Goal: Transaction & Acquisition: Purchase product/service

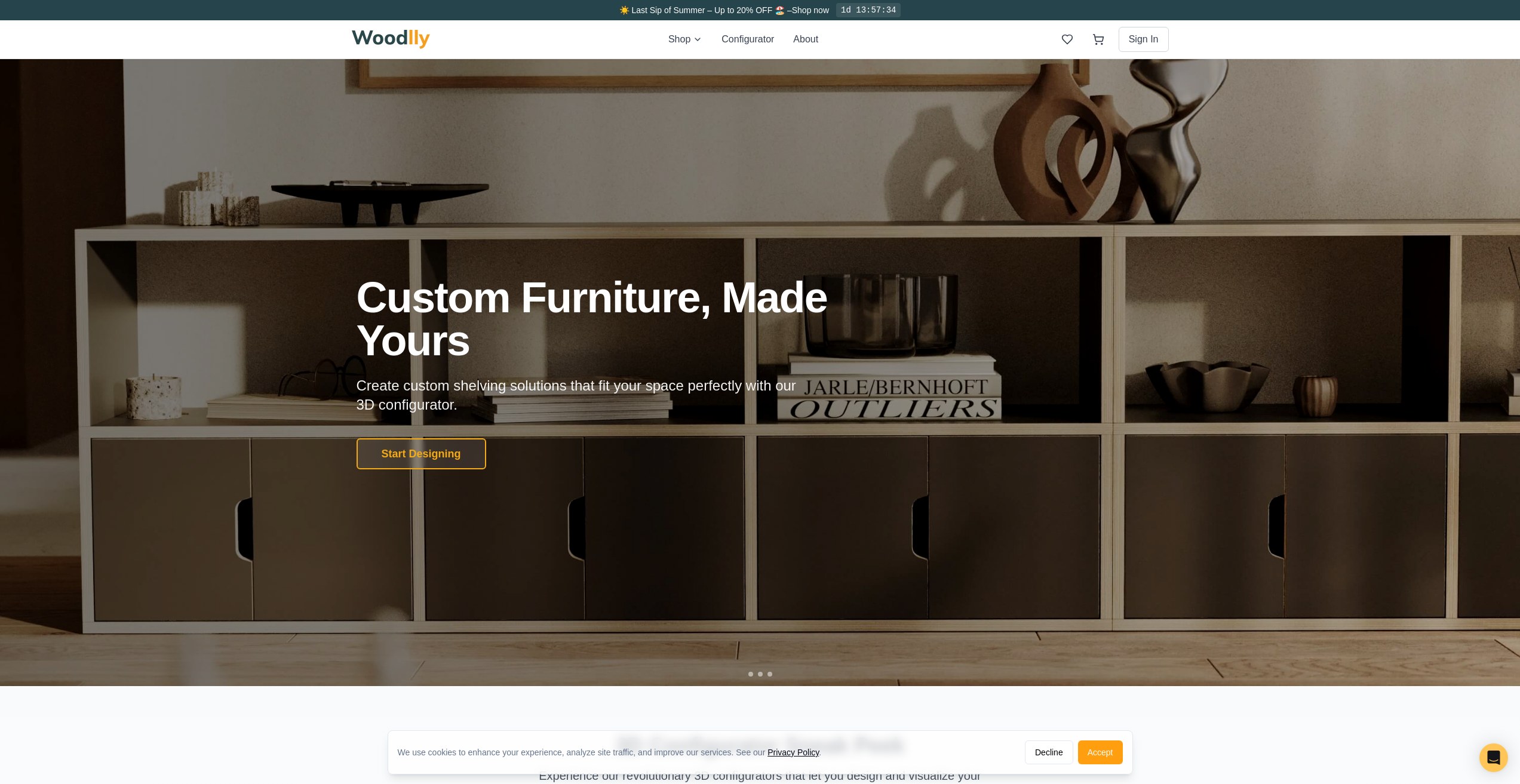
click at [694, 48] on div "Shop Configurator About Sign In" at bounding box center [760, 39] width 817 height 38
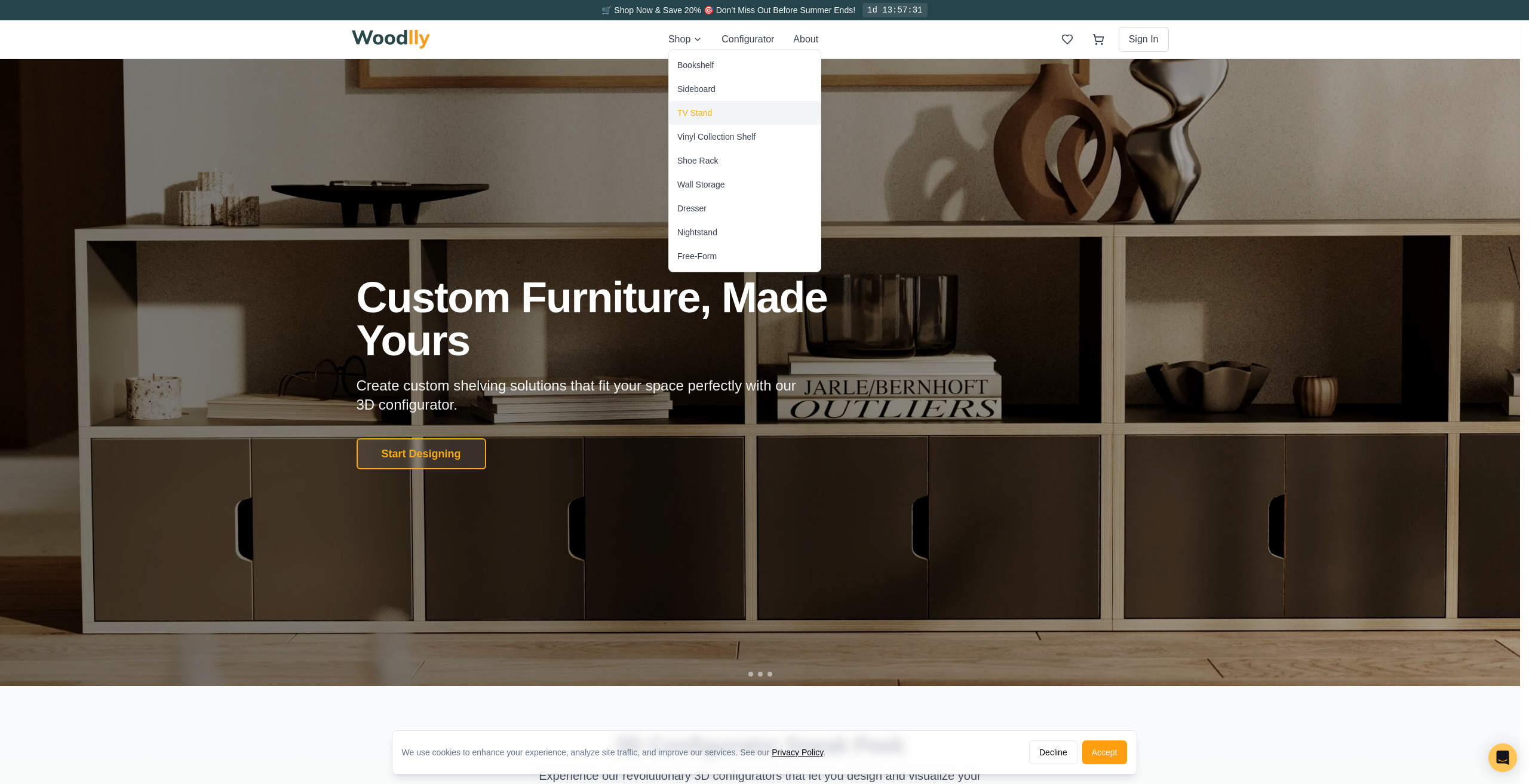
click at [699, 119] on div "TV Stand" at bounding box center [745, 113] width 152 height 24
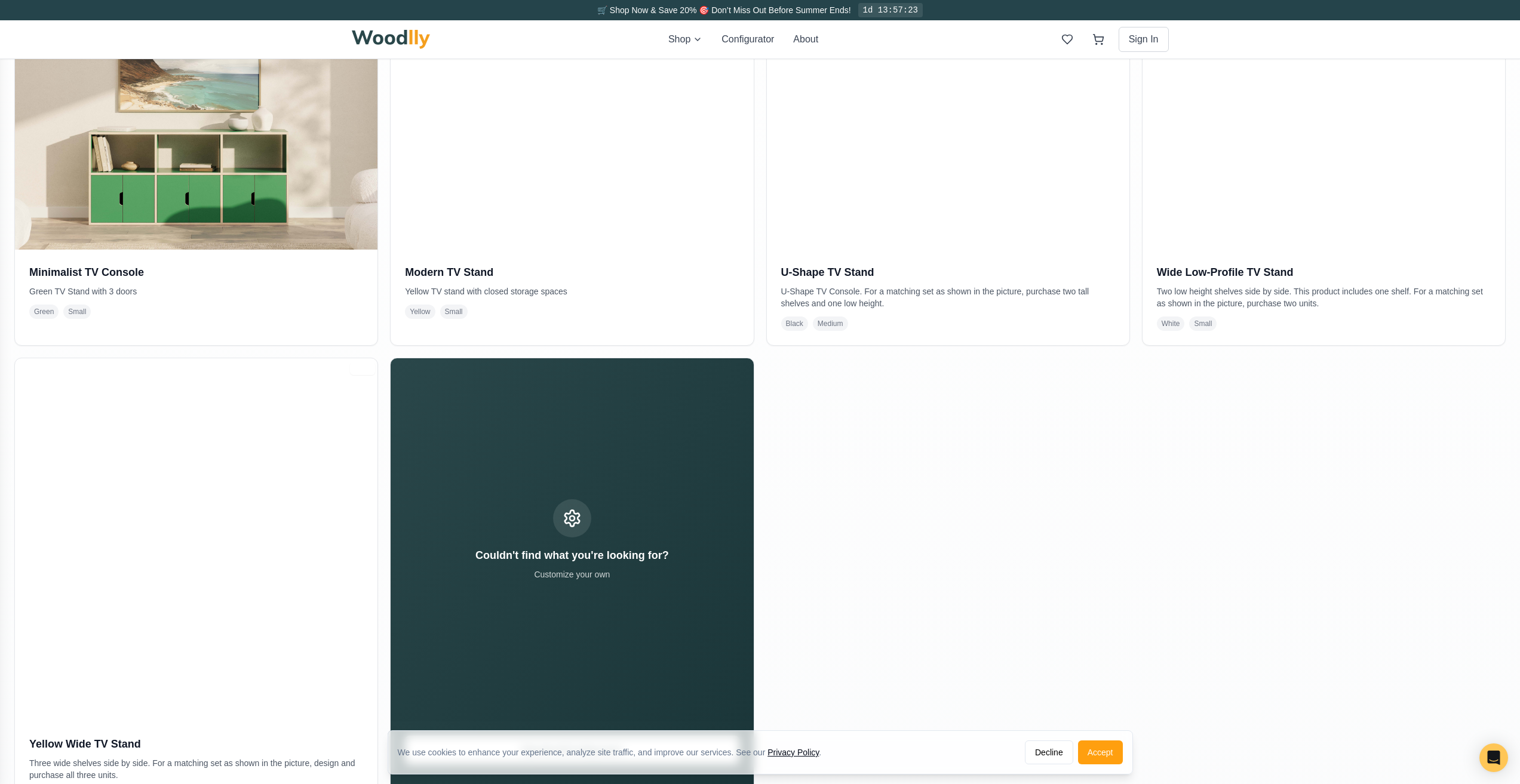
scroll to position [319, 0]
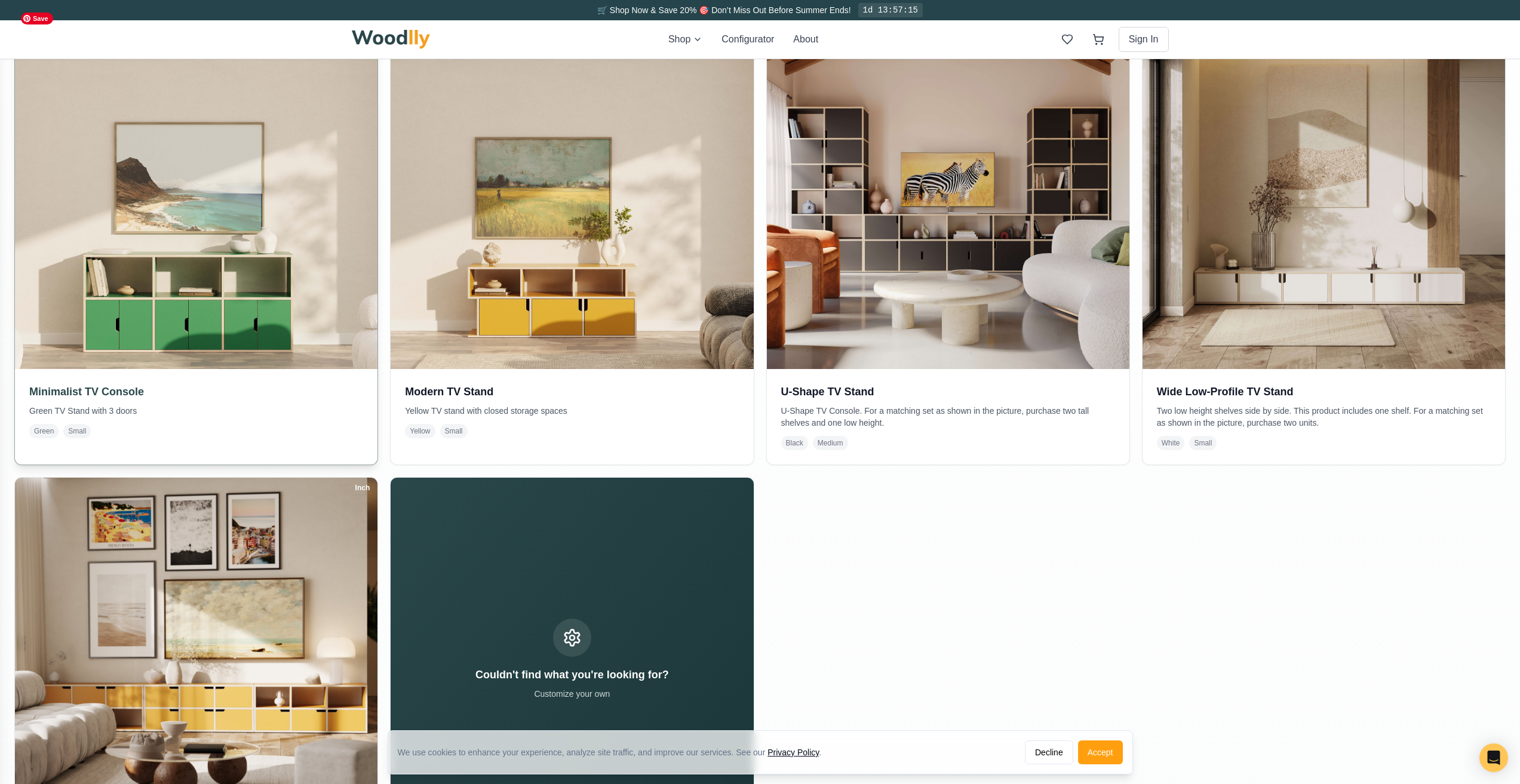
click at [295, 299] on img at bounding box center [196, 188] width 381 height 381
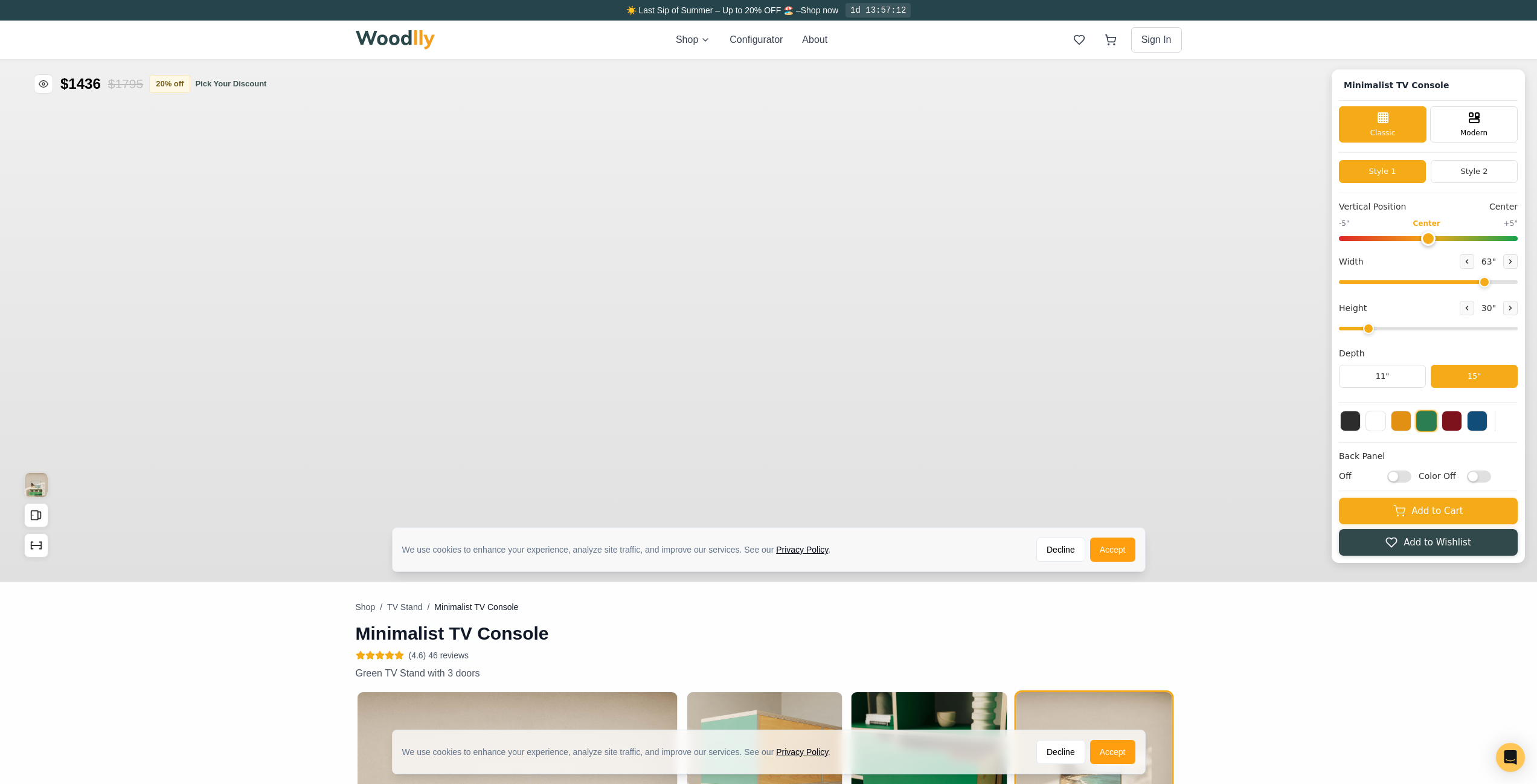
type input "63"
type input "2"
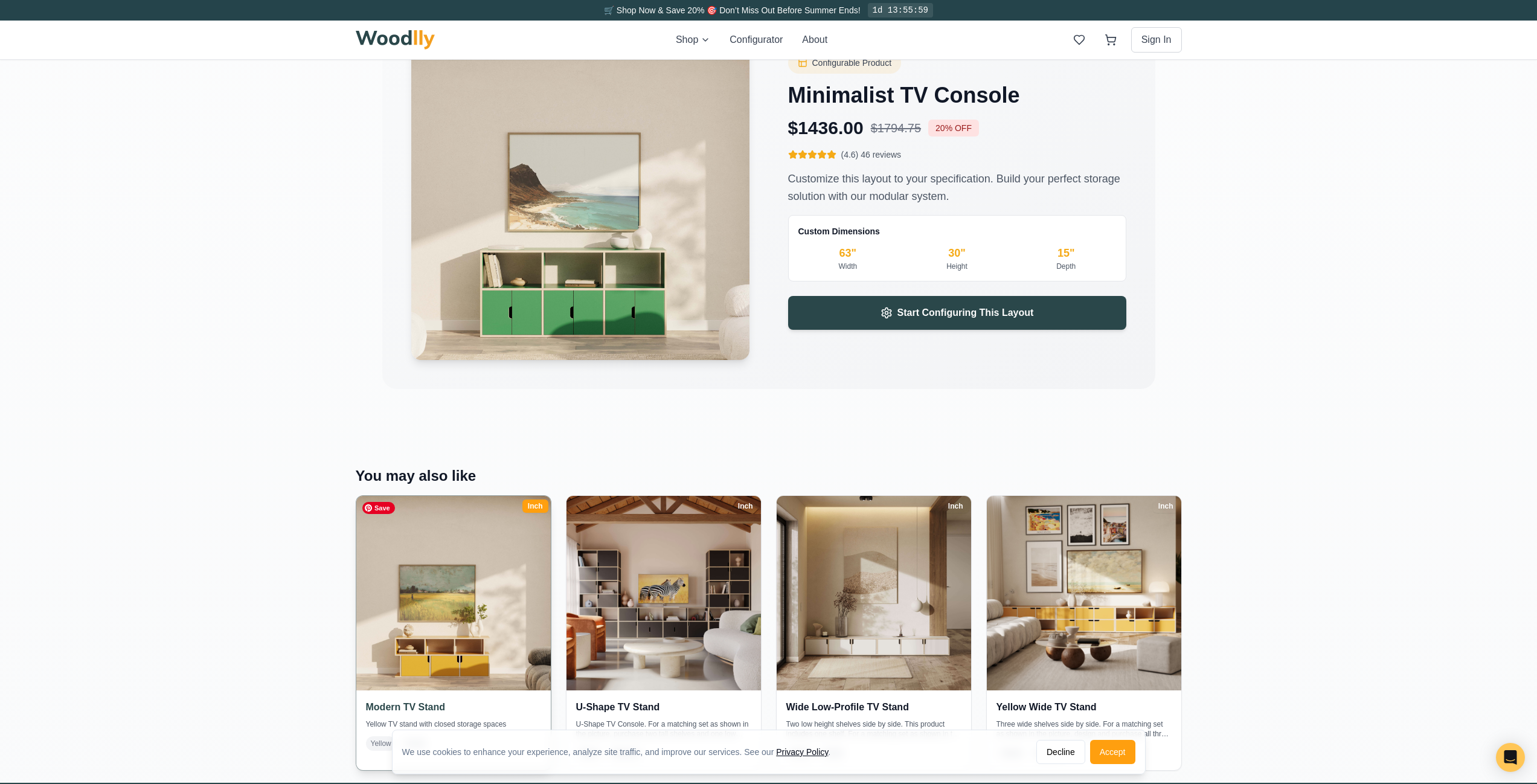
scroll to position [1793, 0]
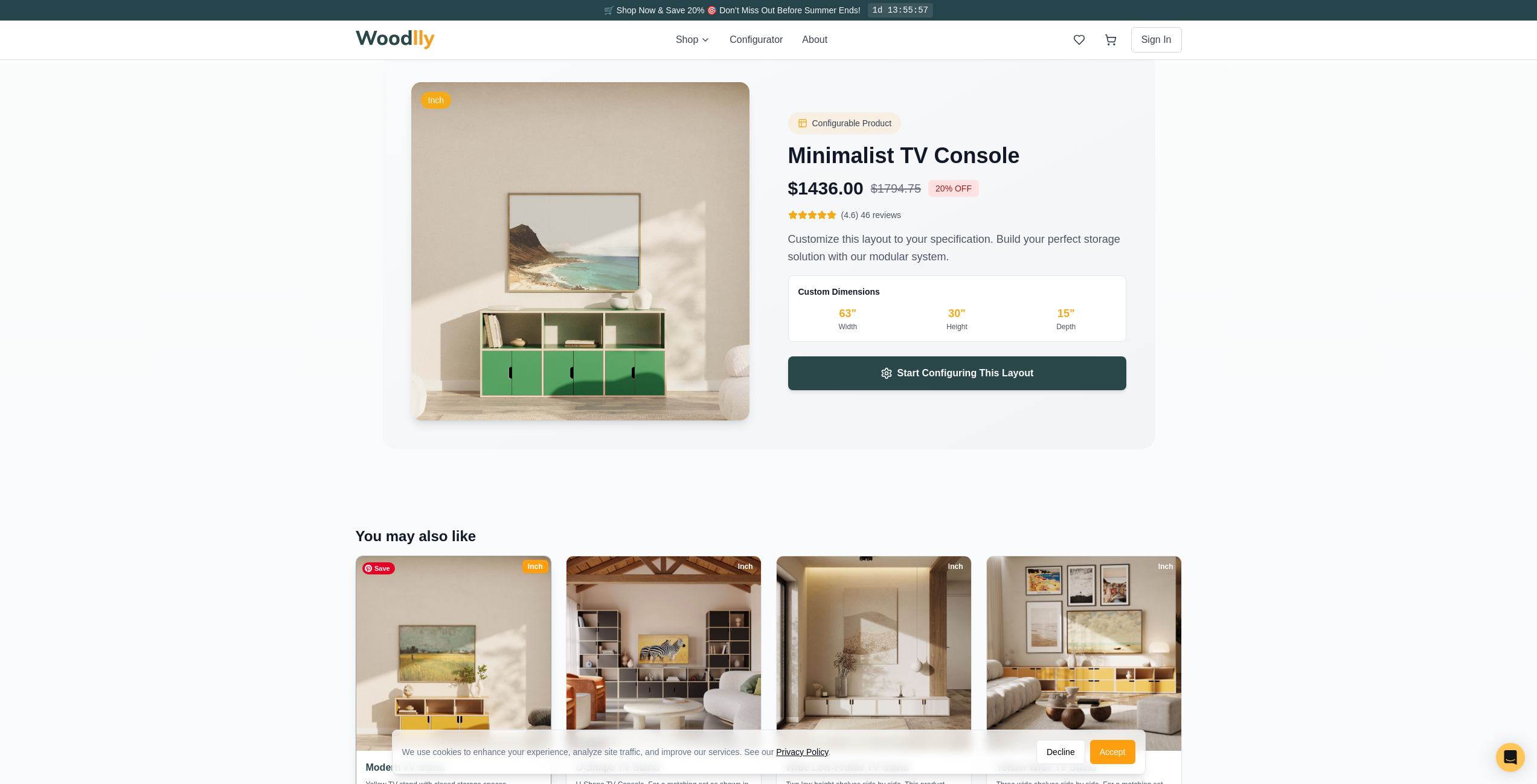
click at [439, 618] on img at bounding box center [453, 654] width 204 height 204
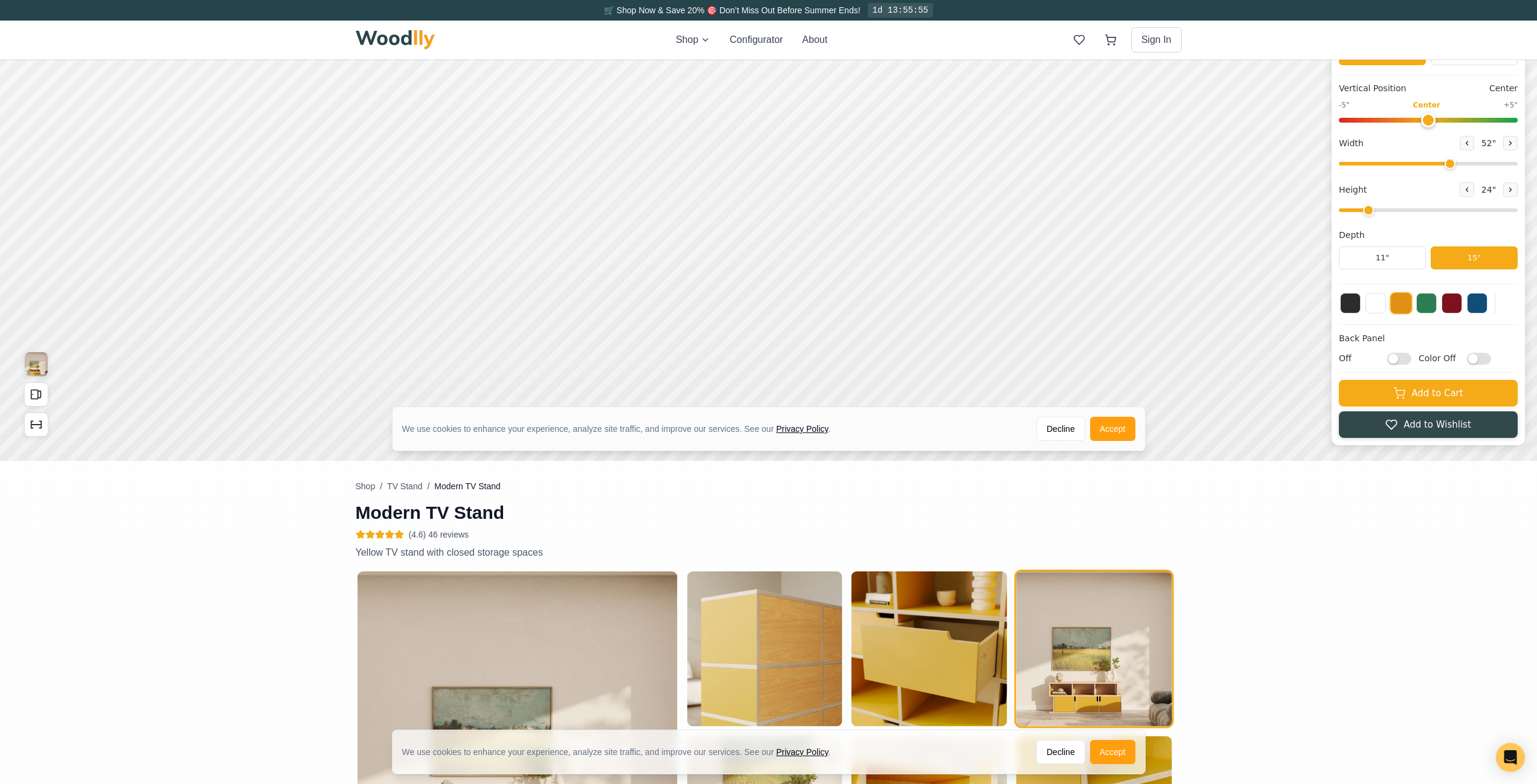
type input "52"
type input "2"
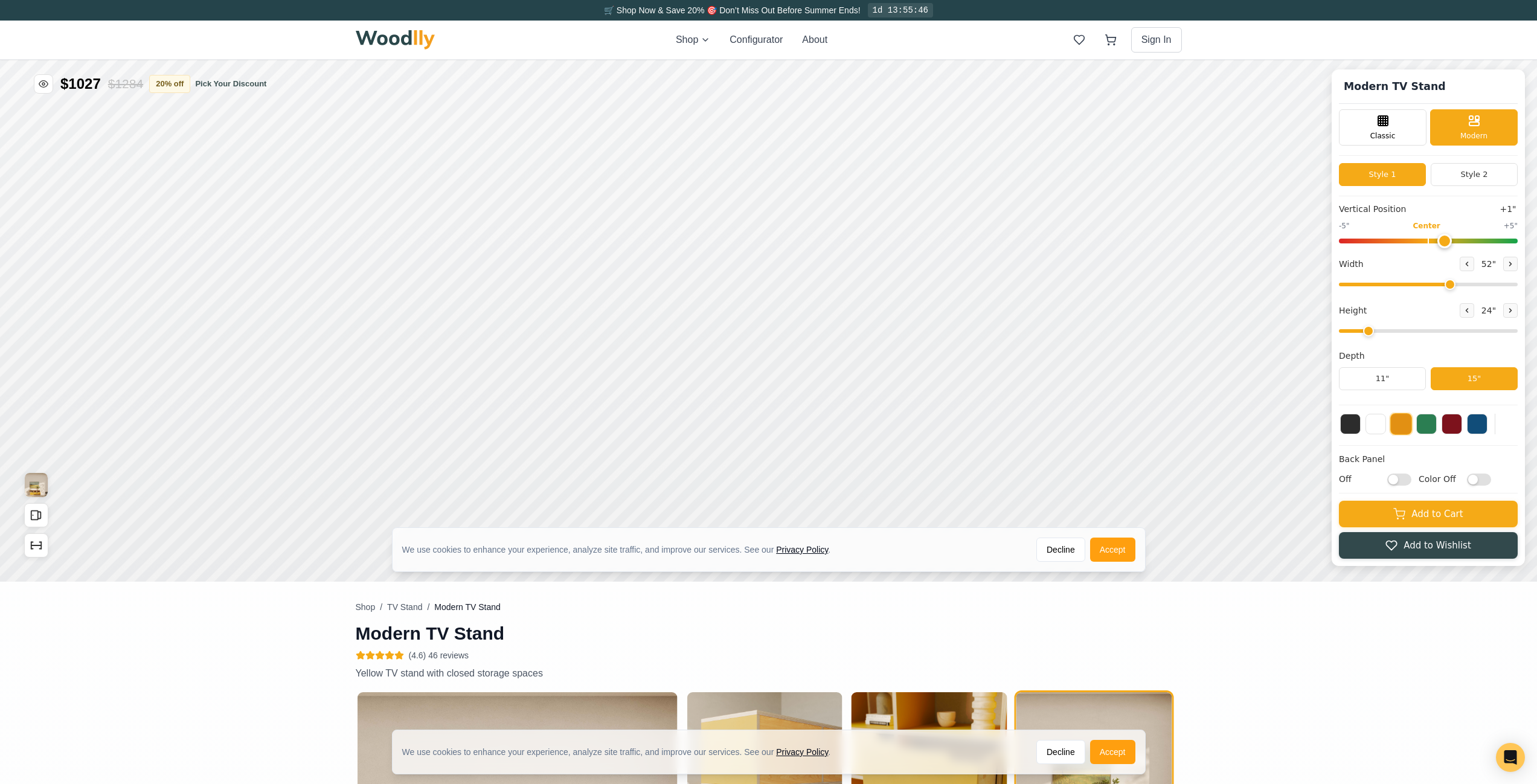
drag, startPoint x: 1438, startPoint y: 241, endPoint x: 1457, endPoint y: 240, distance: 19.0
type input "1"
click at [1457, 240] on input "range" at bounding box center [1429, 241] width 179 height 5
click at [1457, 428] on button at bounding box center [1452, 423] width 20 height 20
click at [1488, 422] on button at bounding box center [1477, 423] width 20 height 20
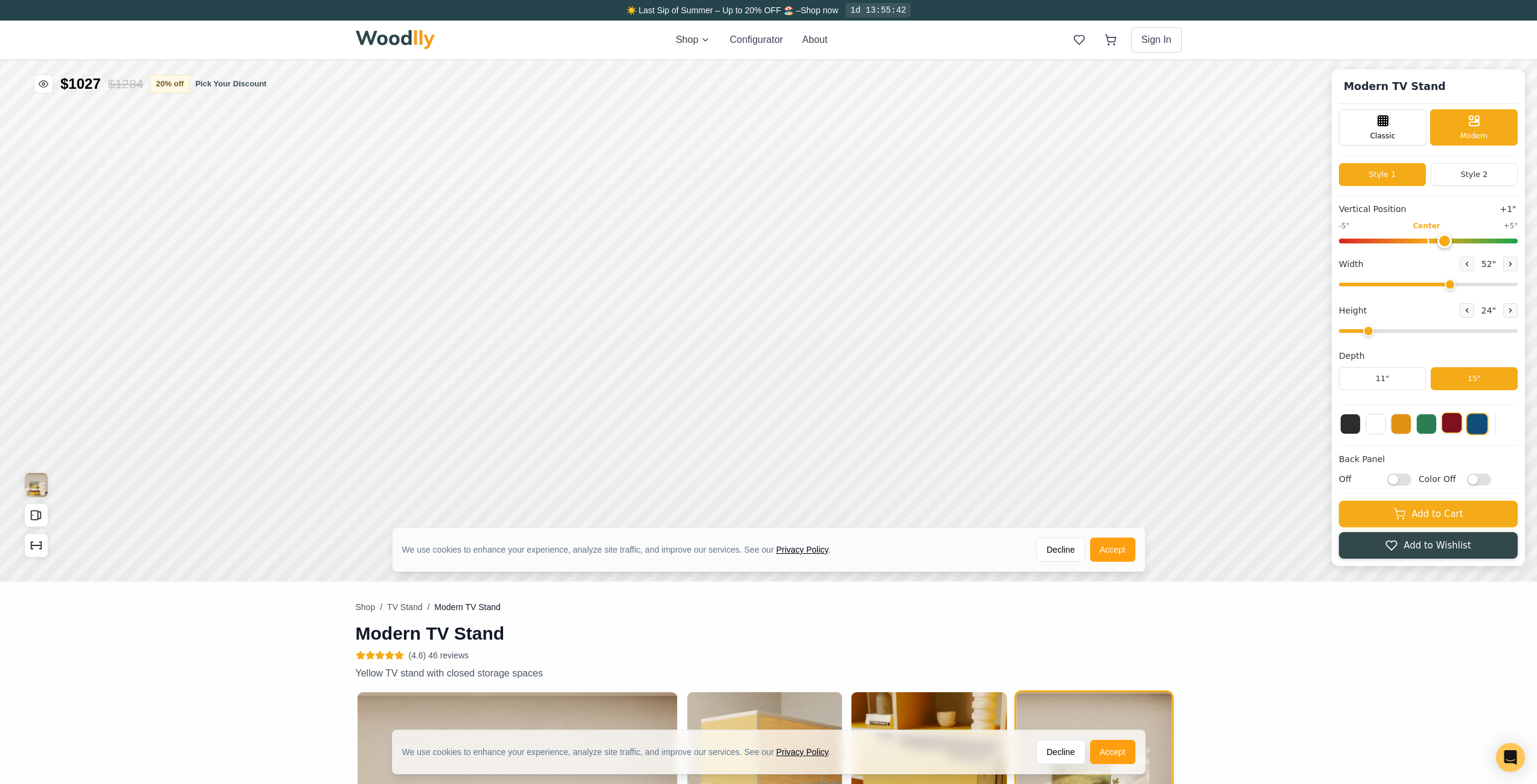
click at [1462, 426] on button at bounding box center [1452, 423] width 20 height 20
click at [1381, 387] on button "11"" at bounding box center [1382, 378] width 87 height 23
click at [1470, 388] on button "15"" at bounding box center [1474, 378] width 87 height 23
type input "2"
drag, startPoint x: 1374, startPoint y: 333, endPoint x: 1381, endPoint y: 327, distance: 9.2
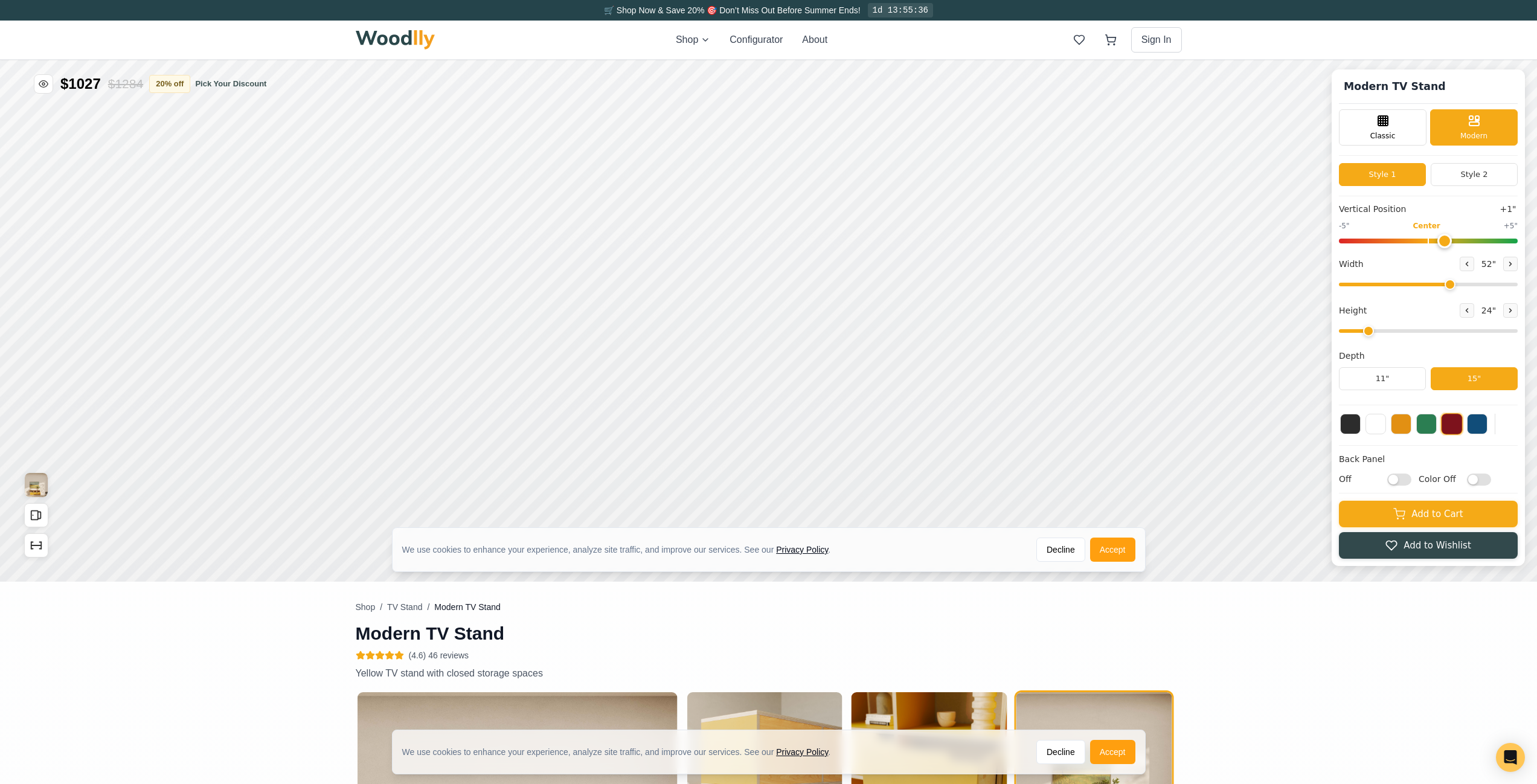
click at [1381, 329] on input "range" at bounding box center [1429, 330] width 179 height 4
drag, startPoint x: 1462, startPoint y: 286, endPoint x: 1486, endPoint y: 290, distance: 24.3
type input "60"
click at [1486, 286] on input "range" at bounding box center [1429, 284] width 179 height 4
drag, startPoint x: 1457, startPoint y: 244, endPoint x: 1415, endPoint y: 257, distance: 44.0
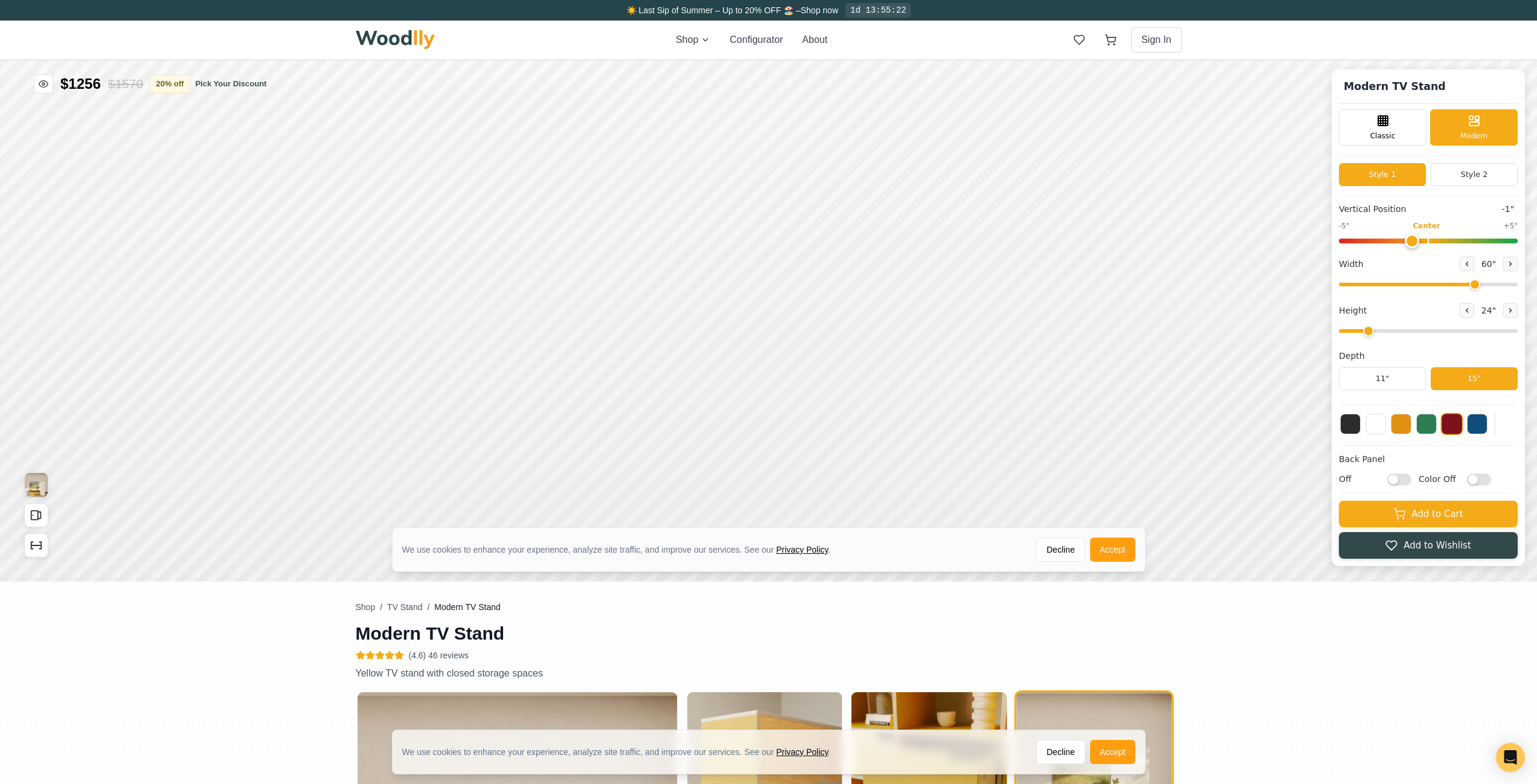
type input "-1"
click at [1415, 244] on input "range" at bounding box center [1429, 241] width 179 height 5
click at [1393, 130] on span "Classic" at bounding box center [1383, 135] width 25 height 11
click at [1478, 128] on div "Modern" at bounding box center [1474, 125] width 87 height 36
click at [1476, 169] on button "Style 2" at bounding box center [1474, 175] width 87 height 23
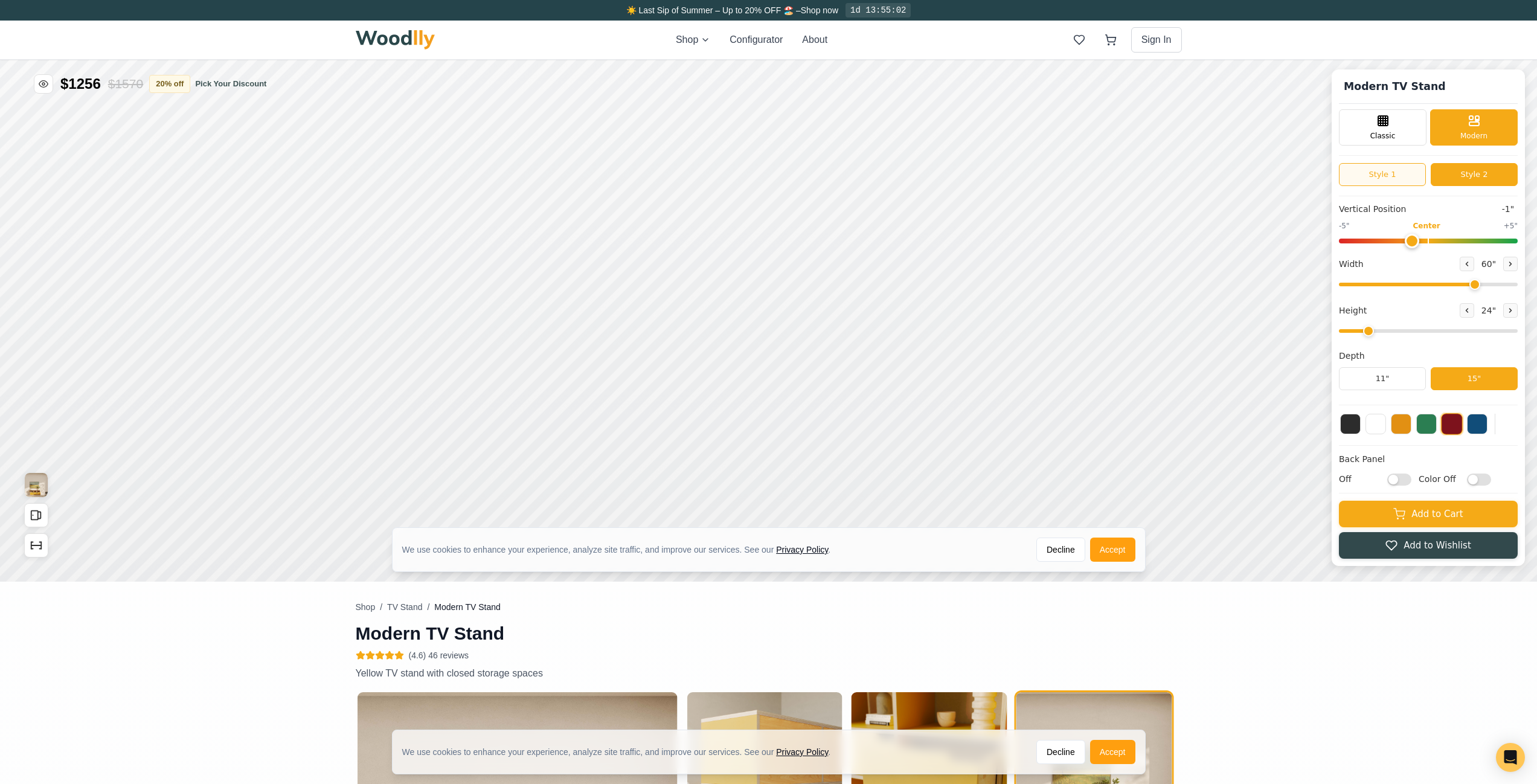
click at [1414, 172] on button "Style 1" at bounding box center [1382, 175] width 87 height 23
click at [1473, 175] on button "Style 2" at bounding box center [1474, 175] width 87 height 23
click at [1473, 513] on button "Add to Cart" at bounding box center [1429, 513] width 179 height 27
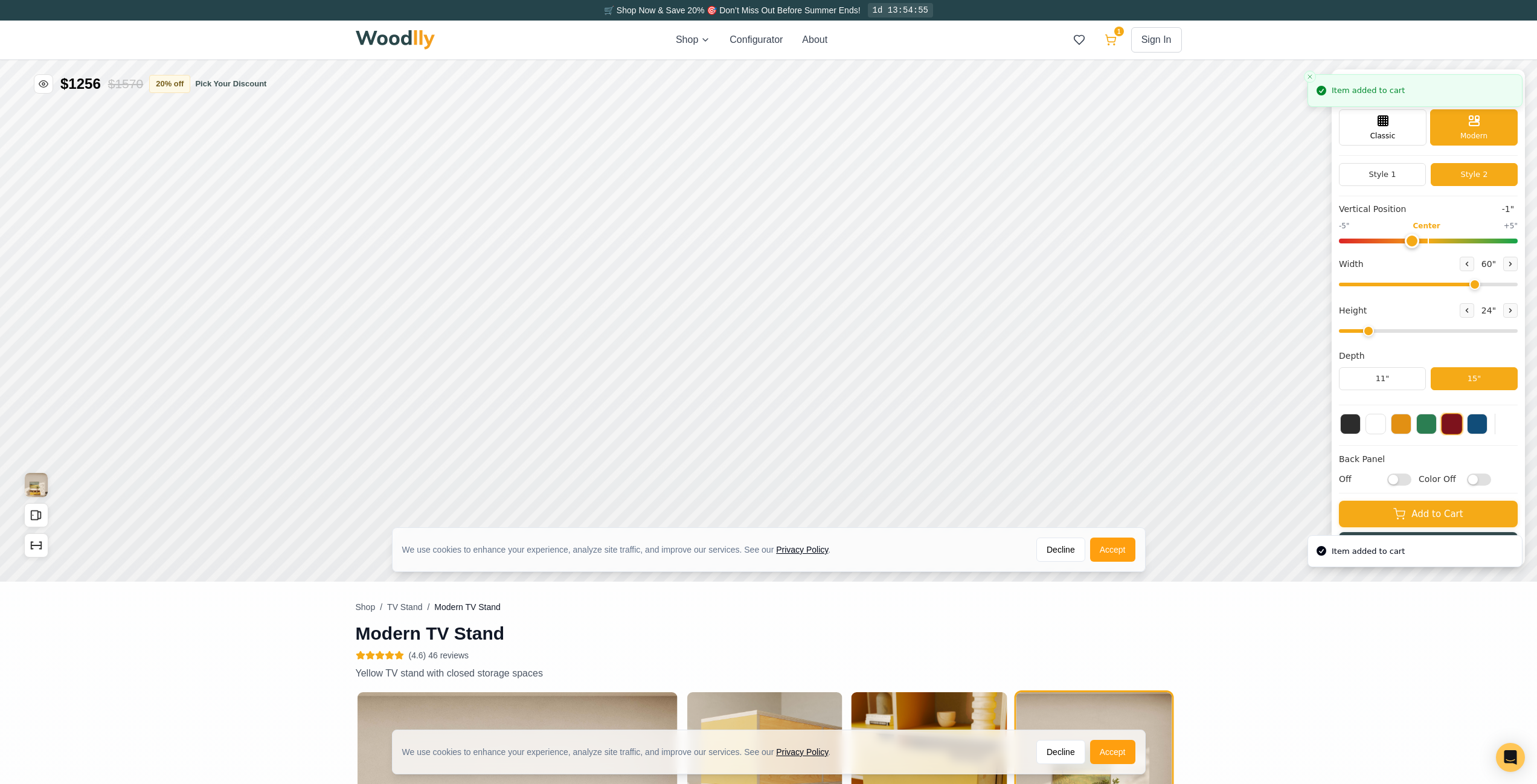
click at [1117, 40] on button "1" at bounding box center [1111, 39] width 22 height 22
